Goal: Information Seeking & Learning: Learn about a topic

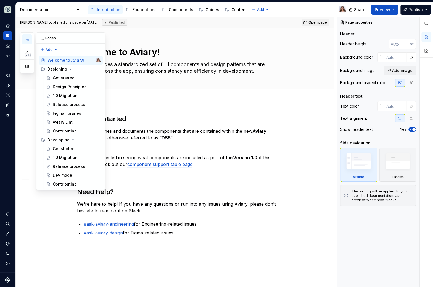
click at [24, 36] on button "button" at bounding box center [27, 39] width 10 height 10
click at [28, 66] on button "button" at bounding box center [27, 66] width 10 height 10
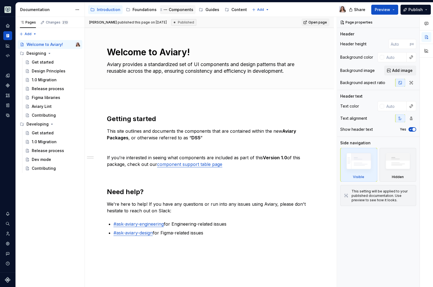
click at [173, 8] on div "Components" at bounding box center [181, 10] width 25 height 6
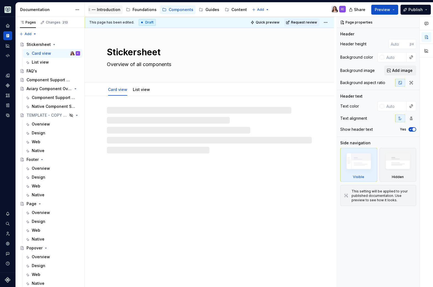
click at [110, 10] on div "Introduction" at bounding box center [108, 10] width 23 height 6
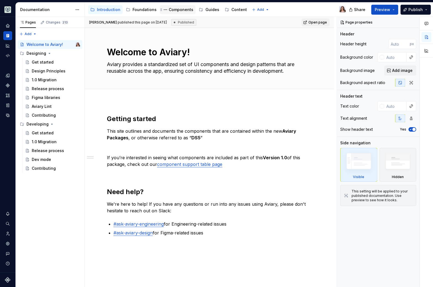
click at [173, 10] on div "Components" at bounding box center [181, 10] width 25 height 6
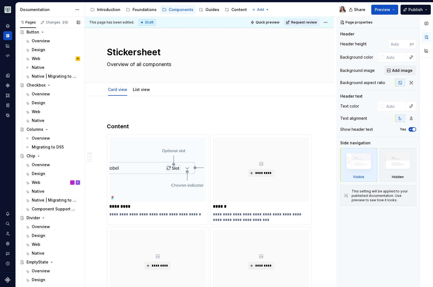
scroll to position [574, 0]
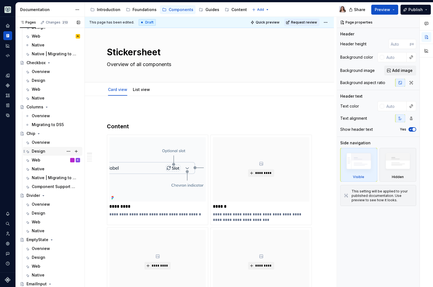
click at [36, 148] on div "Design" at bounding box center [39, 151] width 14 height 6
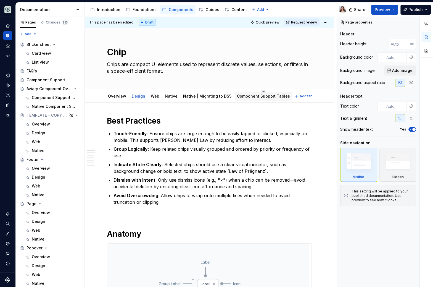
click at [265, 97] on link "Component Support Tables" at bounding box center [263, 96] width 53 height 5
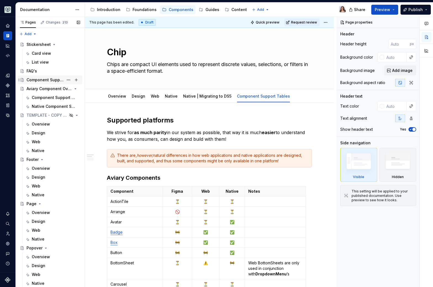
click at [45, 78] on div "Component Support Tables" at bounding box center [45, 80] width 37 height 6
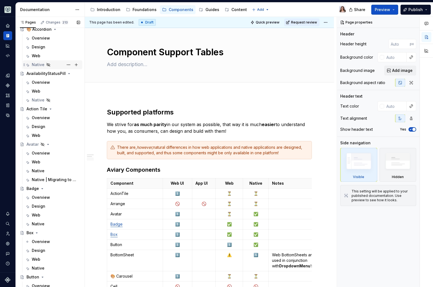
scroll to position [276, 0]
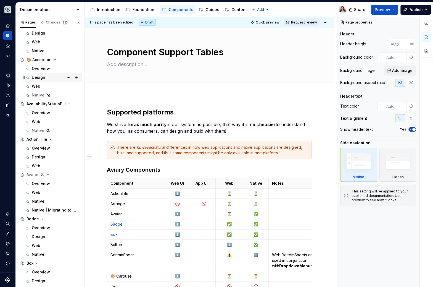
click at [41, 76] on div "Design" at bounding box center [39, 78] width 14 height 6
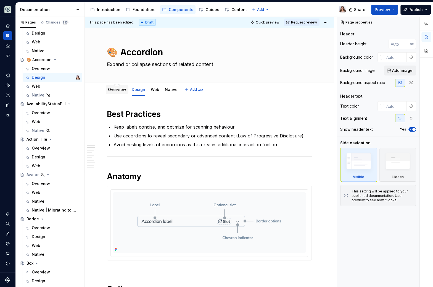
click at [115, 88] on link "Overview" at bounding box center [117, 89] width 18 height 5
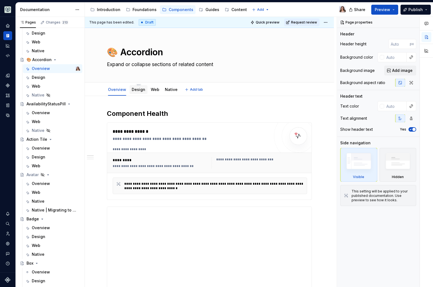
click at [138, 90] on link "Design" at bounding box center [139, 89] width 14 height 5
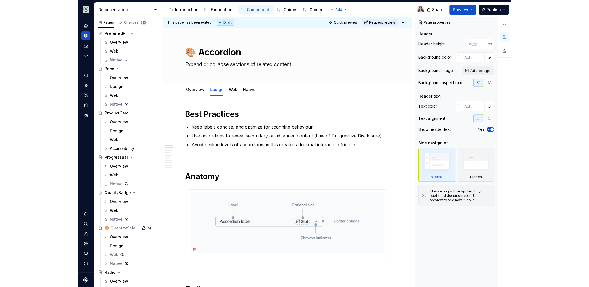
scroll to position [1301, 0]
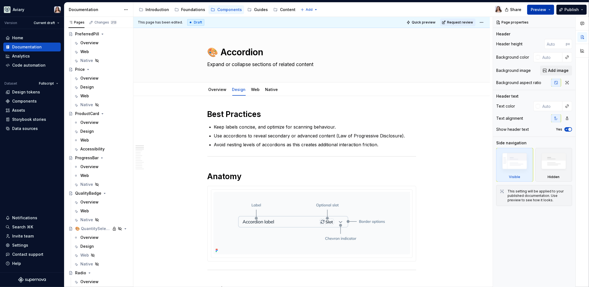
click at [433, 7] on span "Preview" at bounding box center [538, 10] width 15 height 6
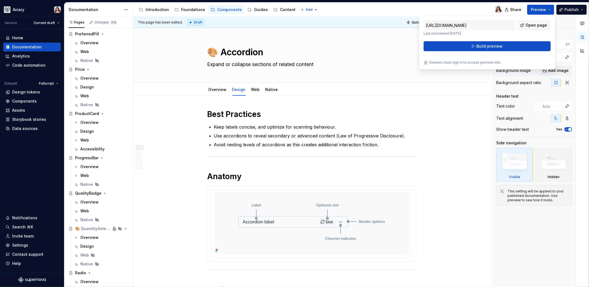
type textarea "*"
